Goal: Task Accomplishment & Management: Use online tool/utility

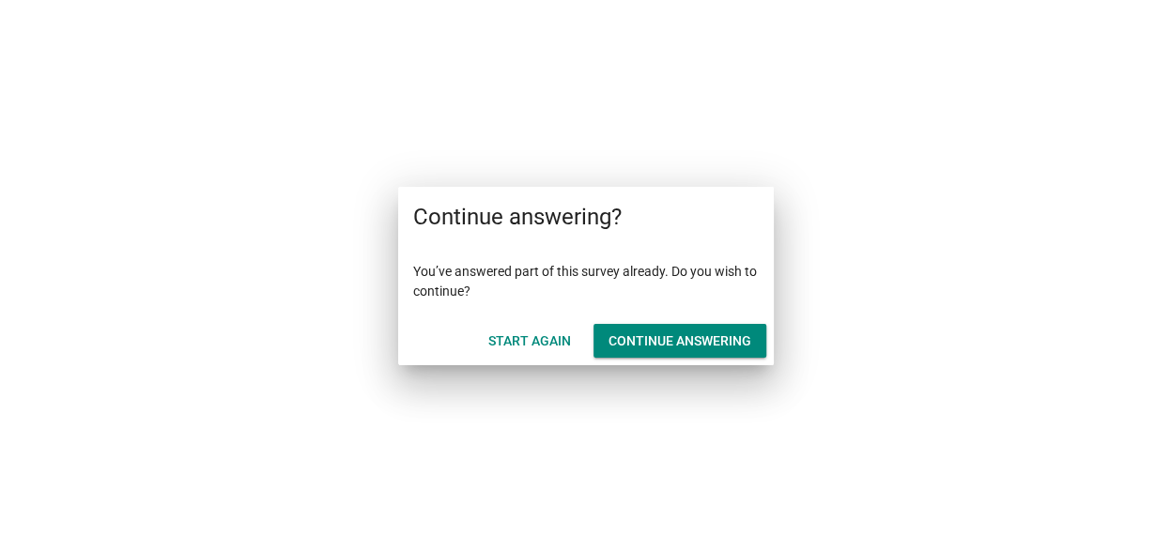
click at [699, 335] on div "Continue answering" at bounding box center [680, 342] width 143 height 20
click at [527, 341] on div "Start Again" at bounding box center [529, 342] width 83 height 20
